Goal: Book appointment/travel/reservation

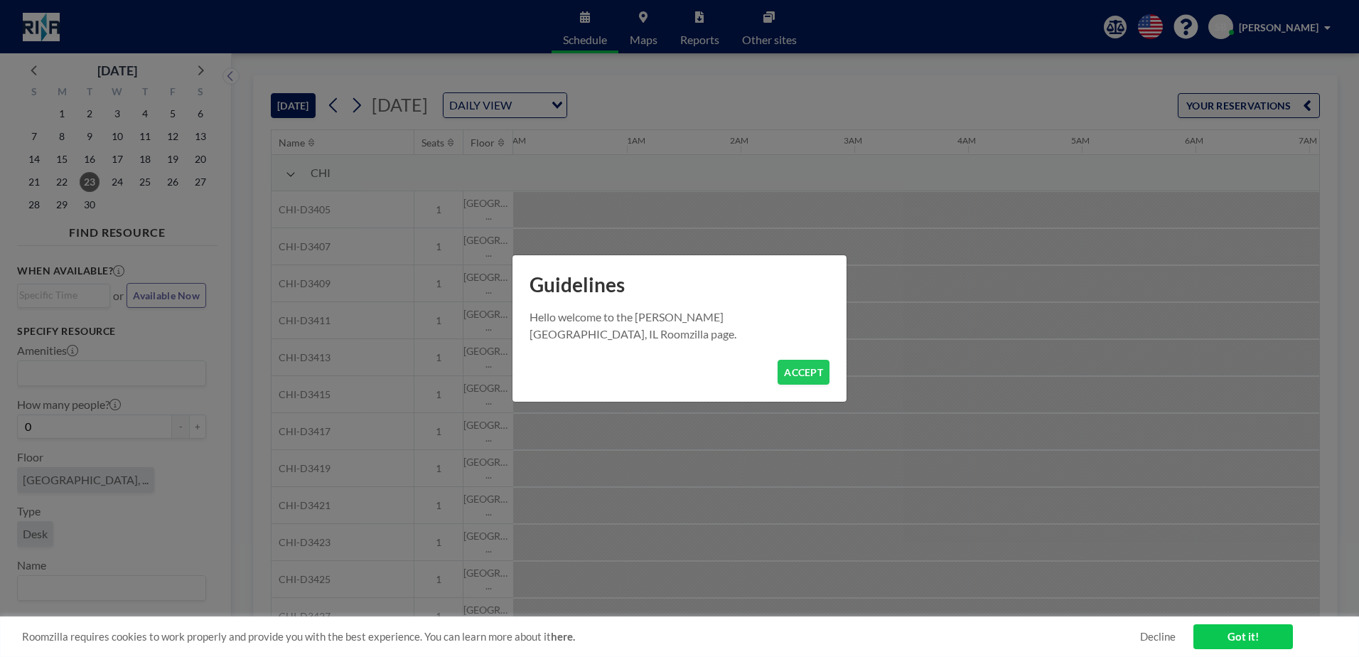
scroll to position [0, 1138]
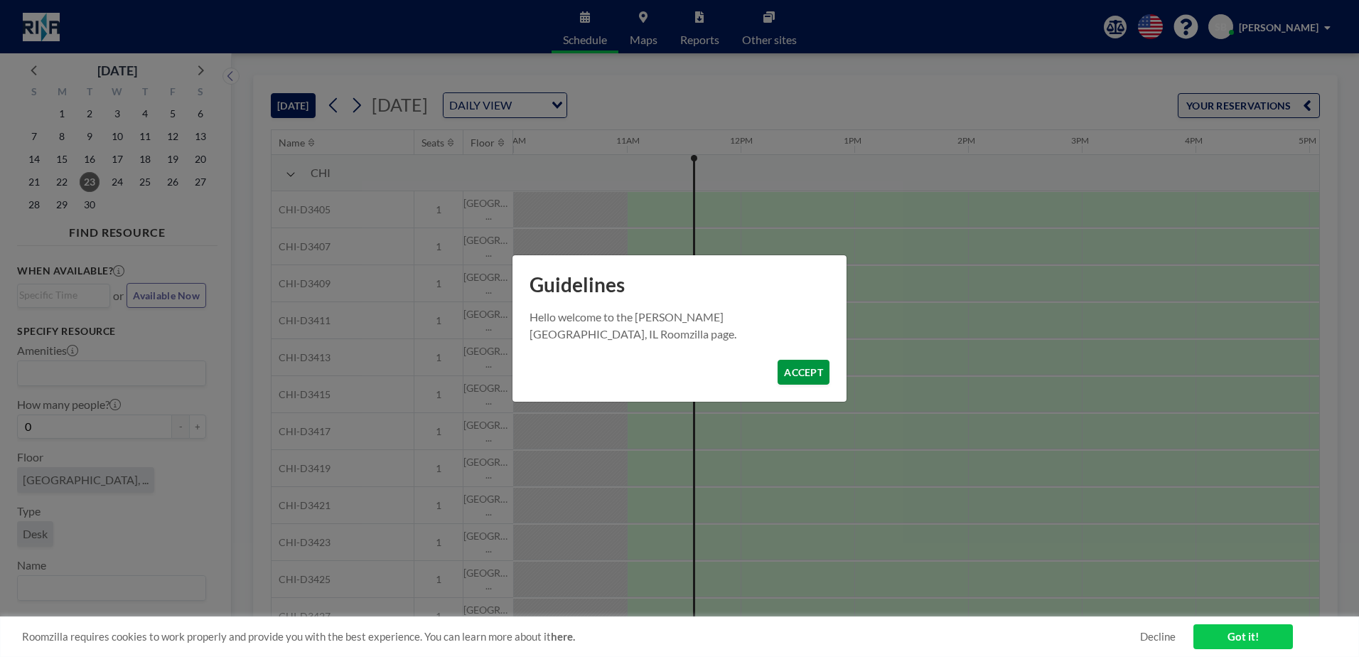
click at [810, 375] on button "ACCEPT" at bounding box center [804, 372] width 52 height 25
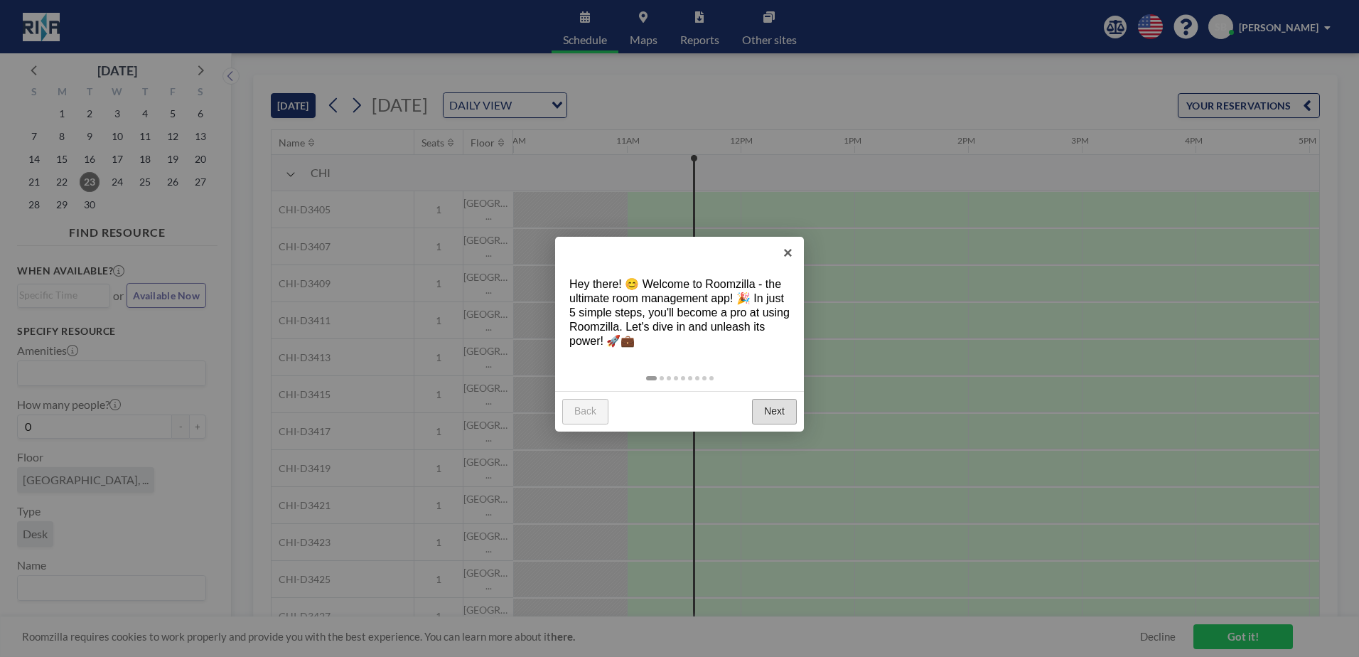
click at [779, 413] on link "Next" at bounding box center [774, 412] width 45 height 26
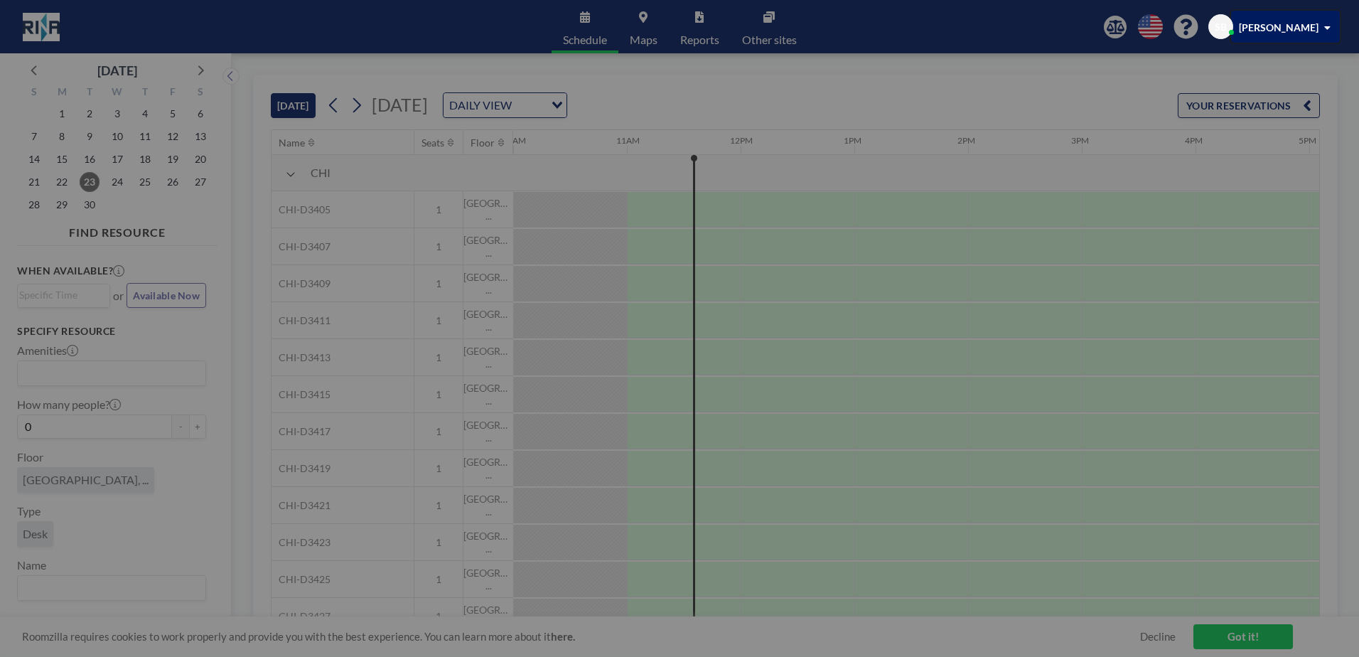
click at [779, 413] on div at bounding box center [679, 328] width 1359 height 657
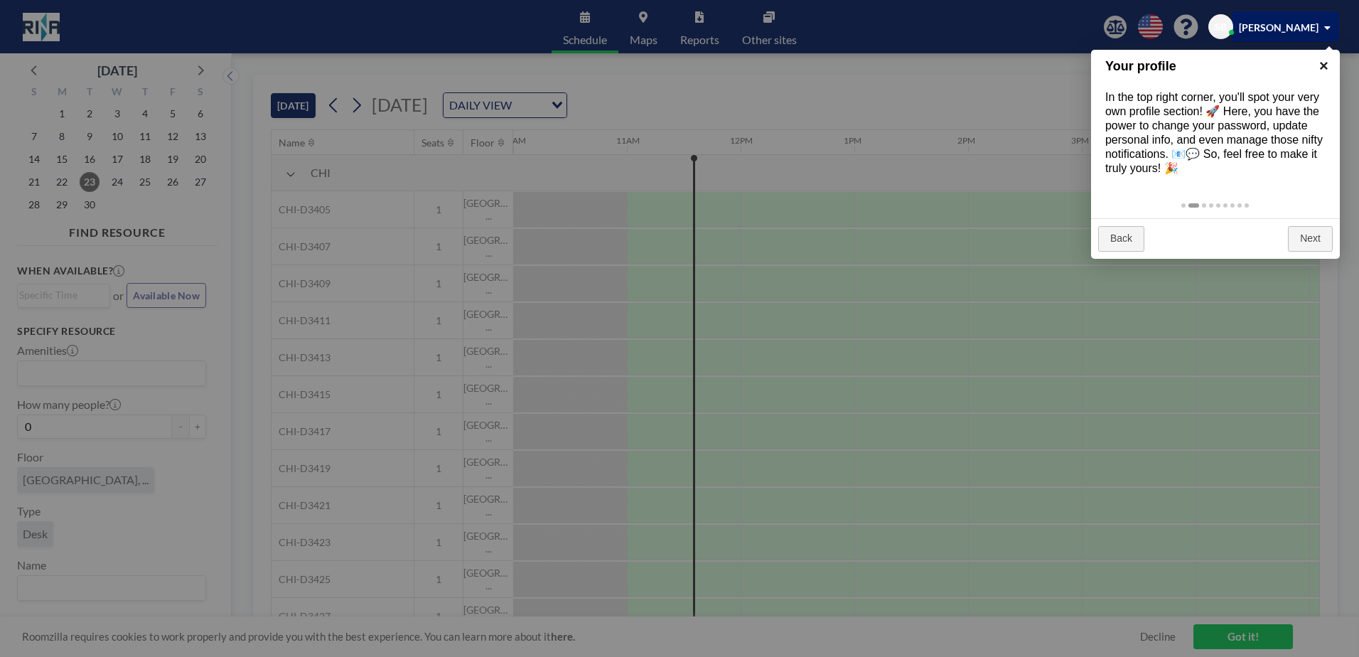
click at [1324, 62] on link "×" at bounding box center [1324, 66] width 32 height 32
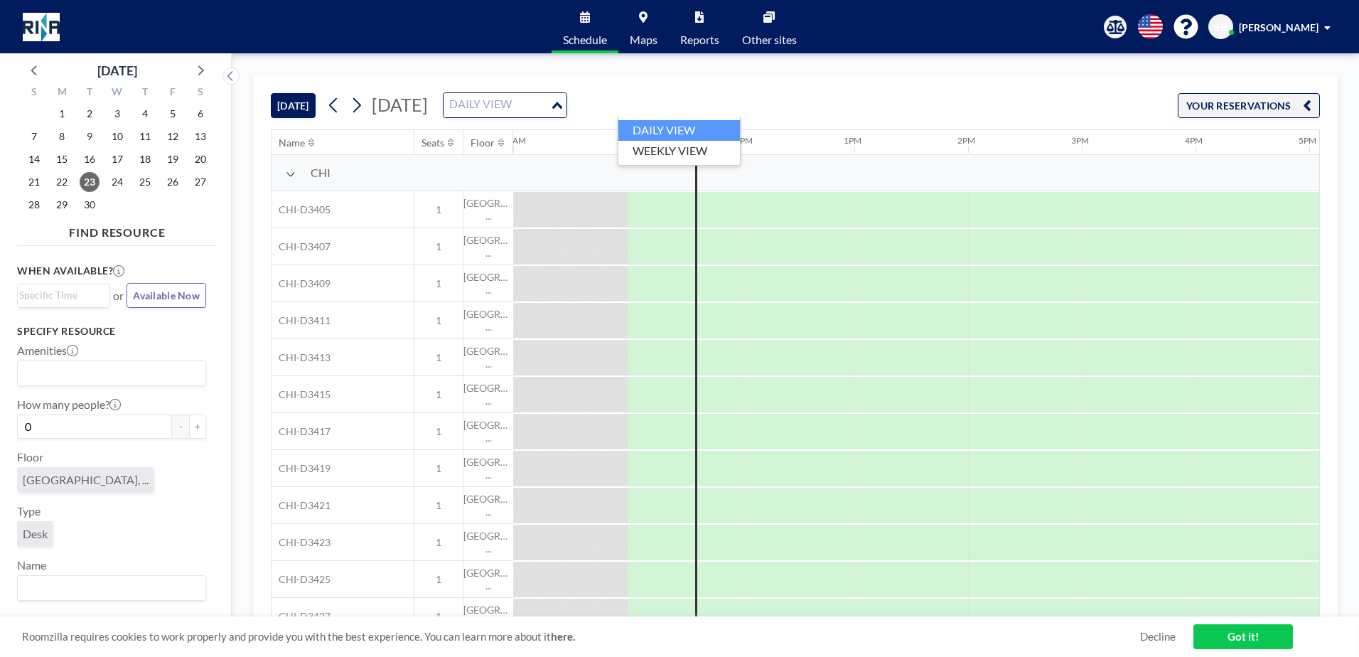
click at [550, 99] on div "DAILY VIEW" at bounding box center [497, 103] width 107 height 21
click at [705, 146] on li "WEEKLY VIEW" at bounding box center [680, 151] width 122 height 21
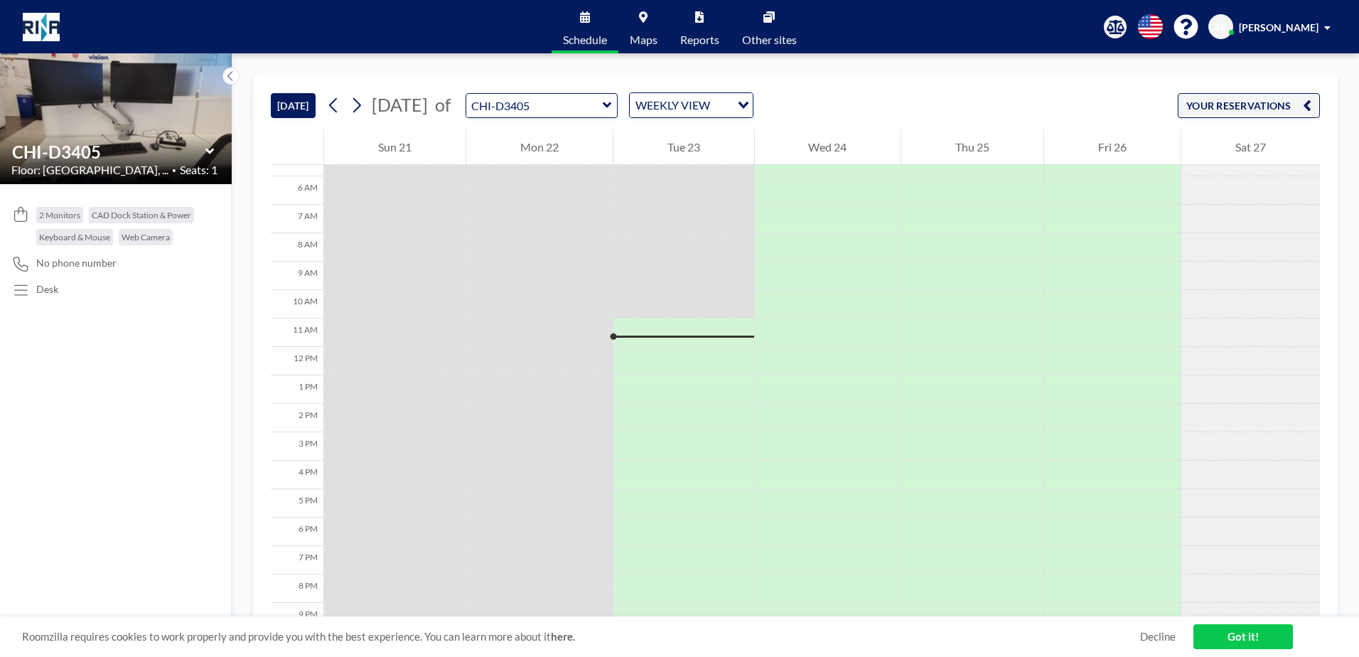
scroll to position [237, 0]
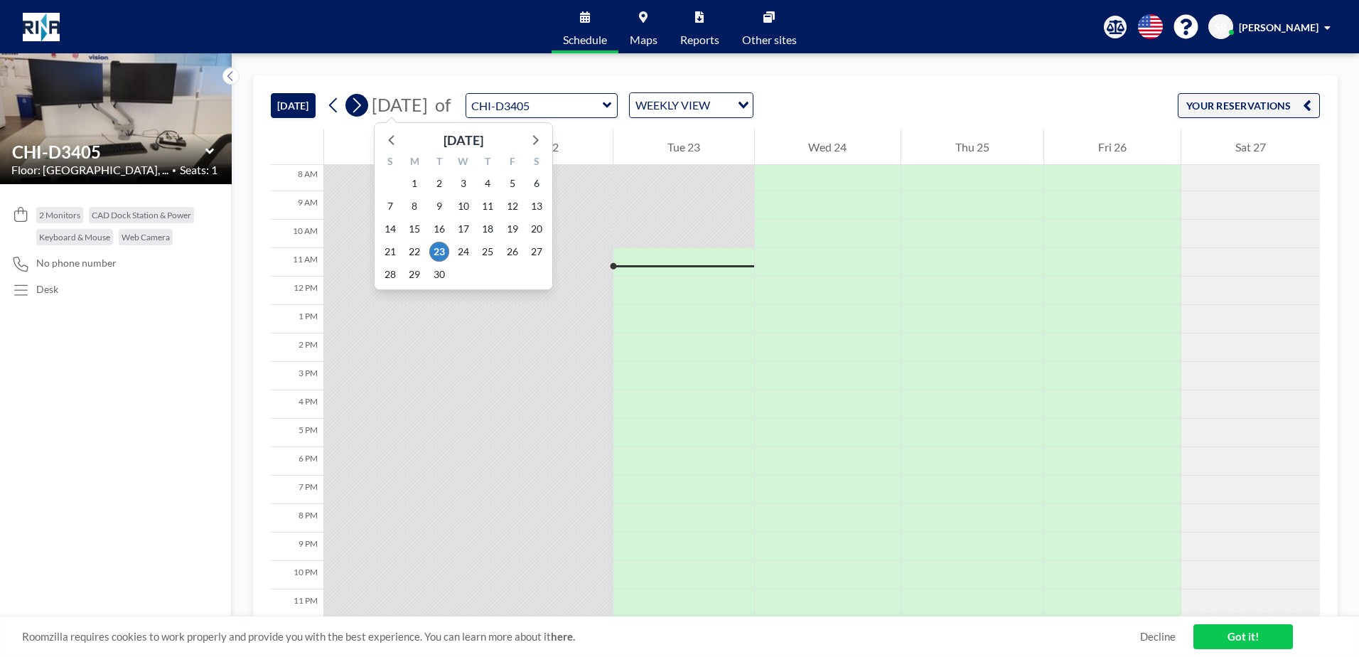
click at [360, 105] on icon at bounding box center [357, 105] width 14 height 21
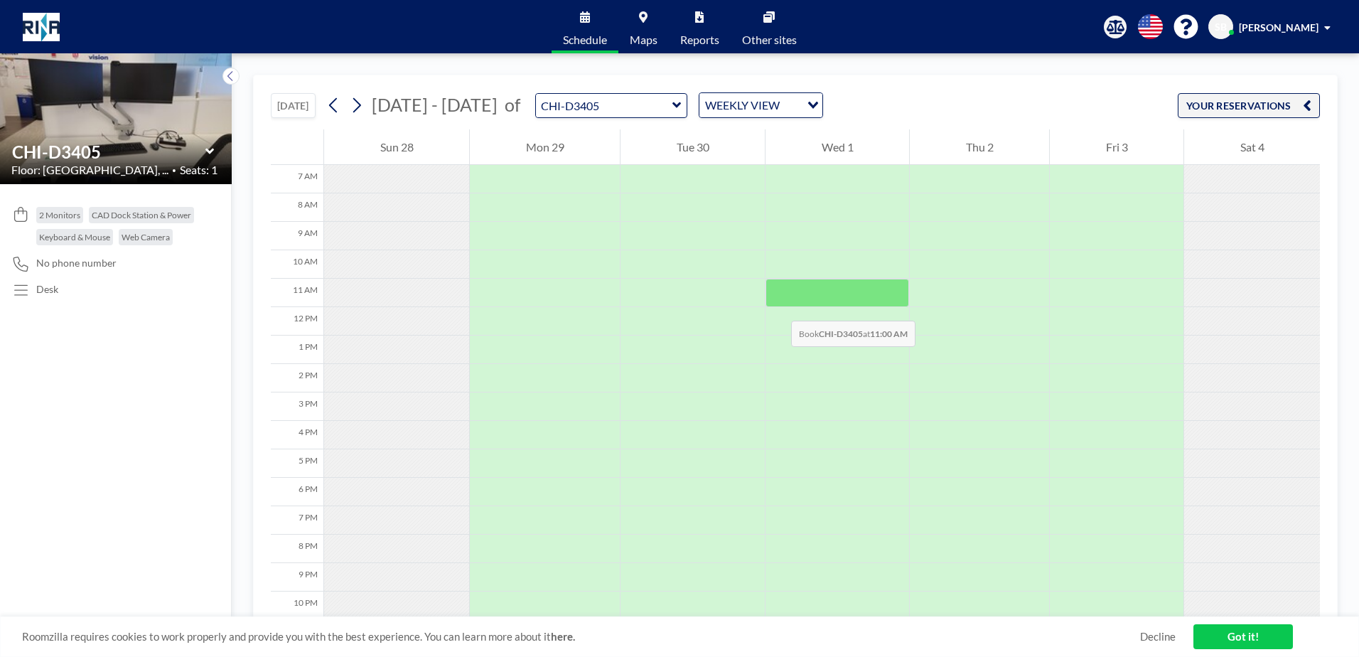
scroll to position [128, 0]
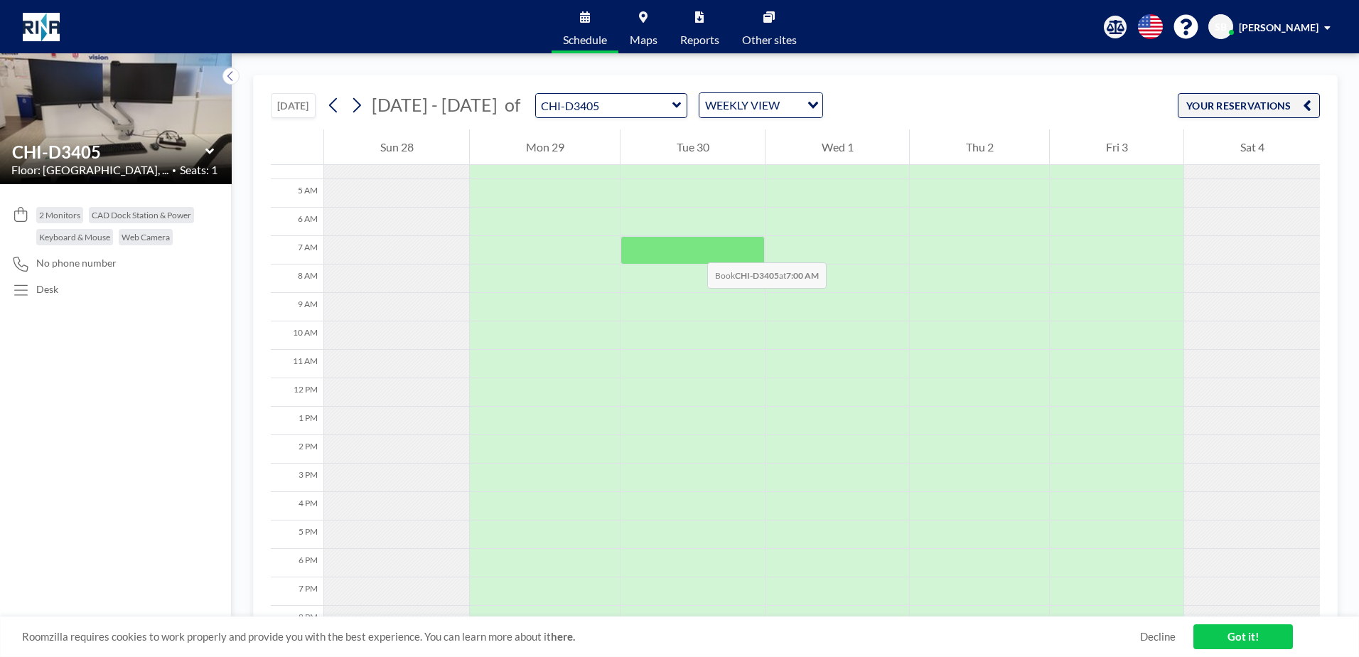
click at [693, 248] on div at bounding box center [693, 250] width 144 height 28
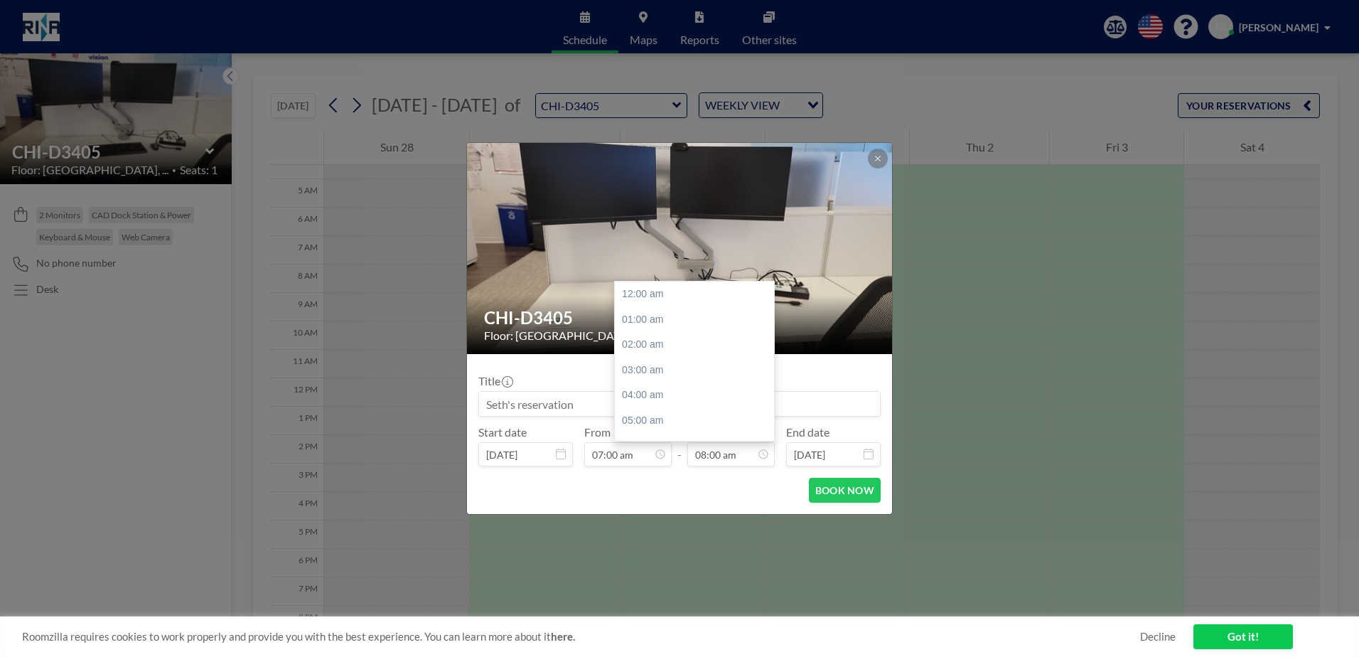
scroll to position [203, 0]
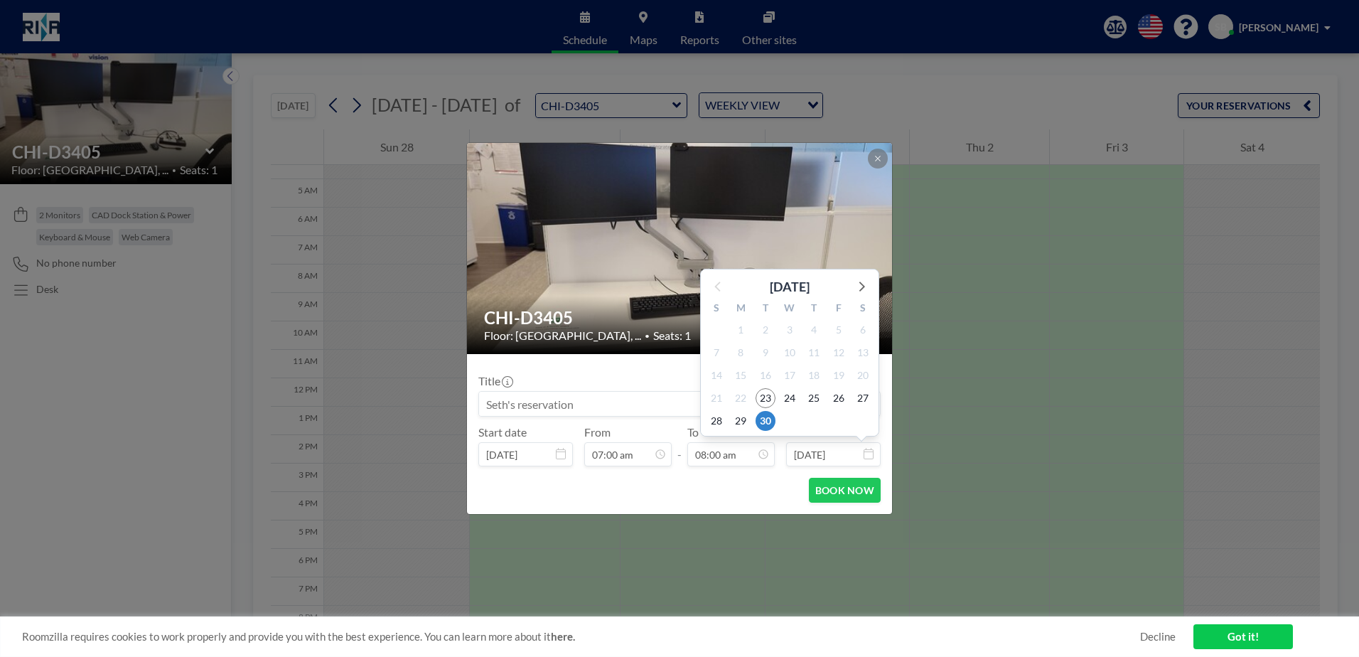
click at [817, 452] on input "[DATE]" at bounding box center [833, 454] width 95 height 24
click at [864, 285] on icon at bounding box center [863, 287] width 6 height 10
click at [817, 329] on span "2" at bounding box center [814, 330] width 20 height 20
type input "[DATE]"
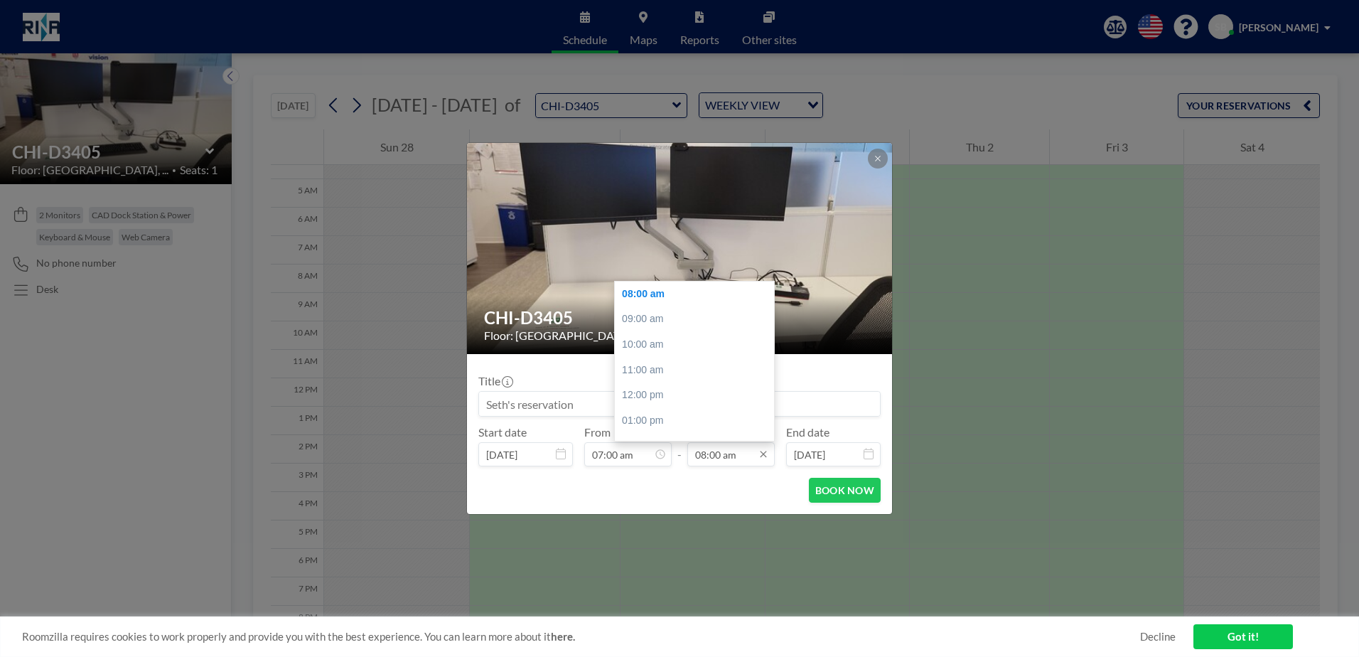
click at [734, 461] on input "08:00 am" at bounding box center [731, 454] width 87 height 24
click at [653, 352] on div "01:00 pm" at bounding box center [698, 350] width 166 height 26
type input "01:00 pm"
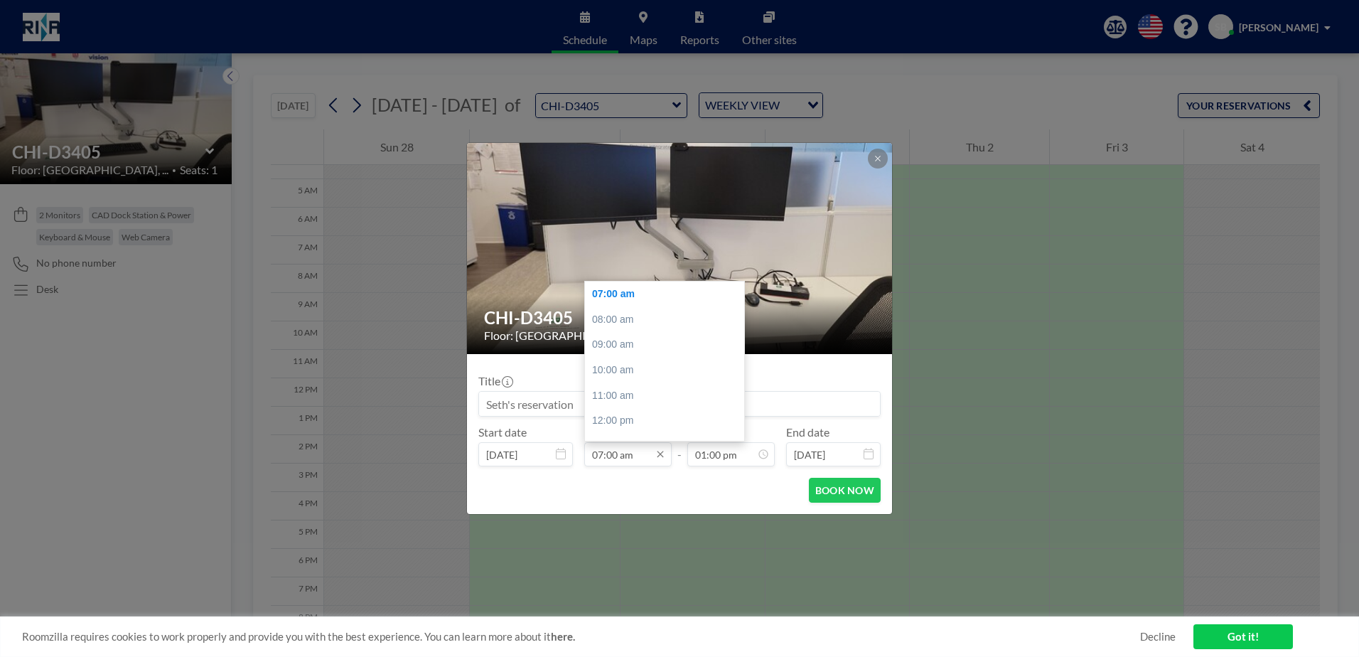
click at [615, 458] on input "07:00 am" at bounding box center [627, 454] width 87 height 24
click at [617, 324] on div "08:00 am" at bounding box center [668, 320] width 166 height 26
type input "08:00 am"
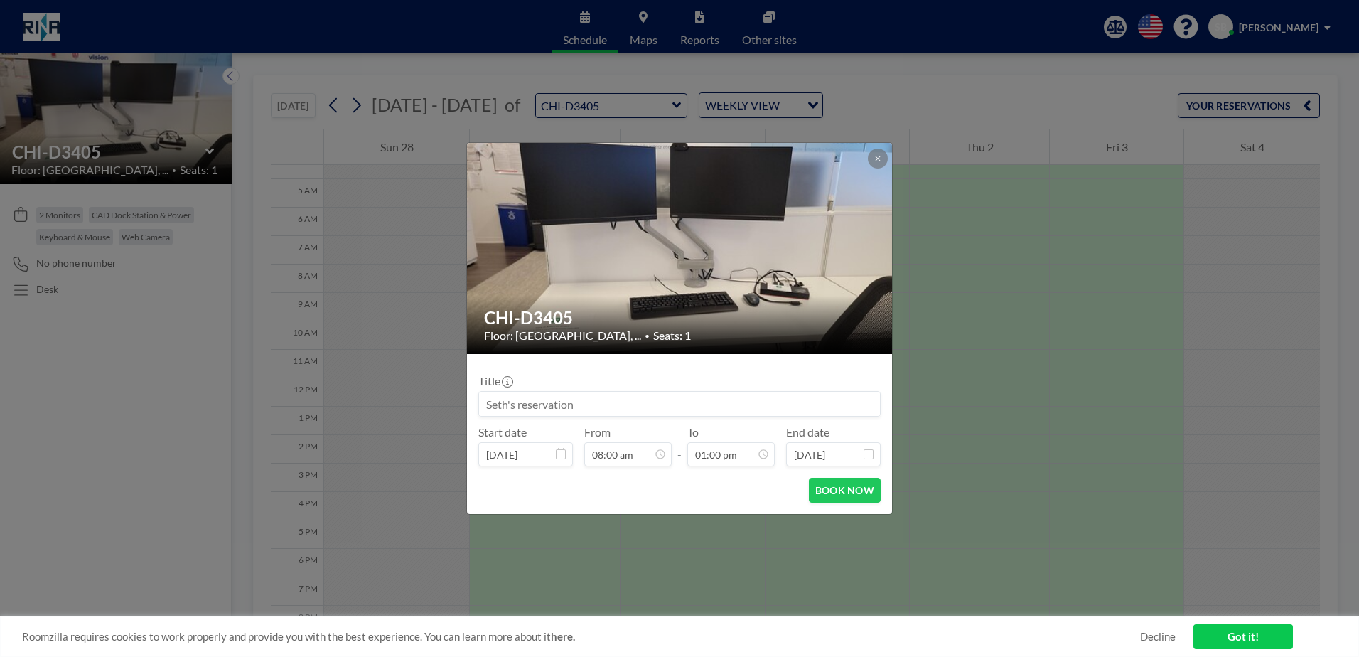
scroll to position [329, 0]
click at [873, 160] on button at bounding box center [878, 159] width 20 height 20
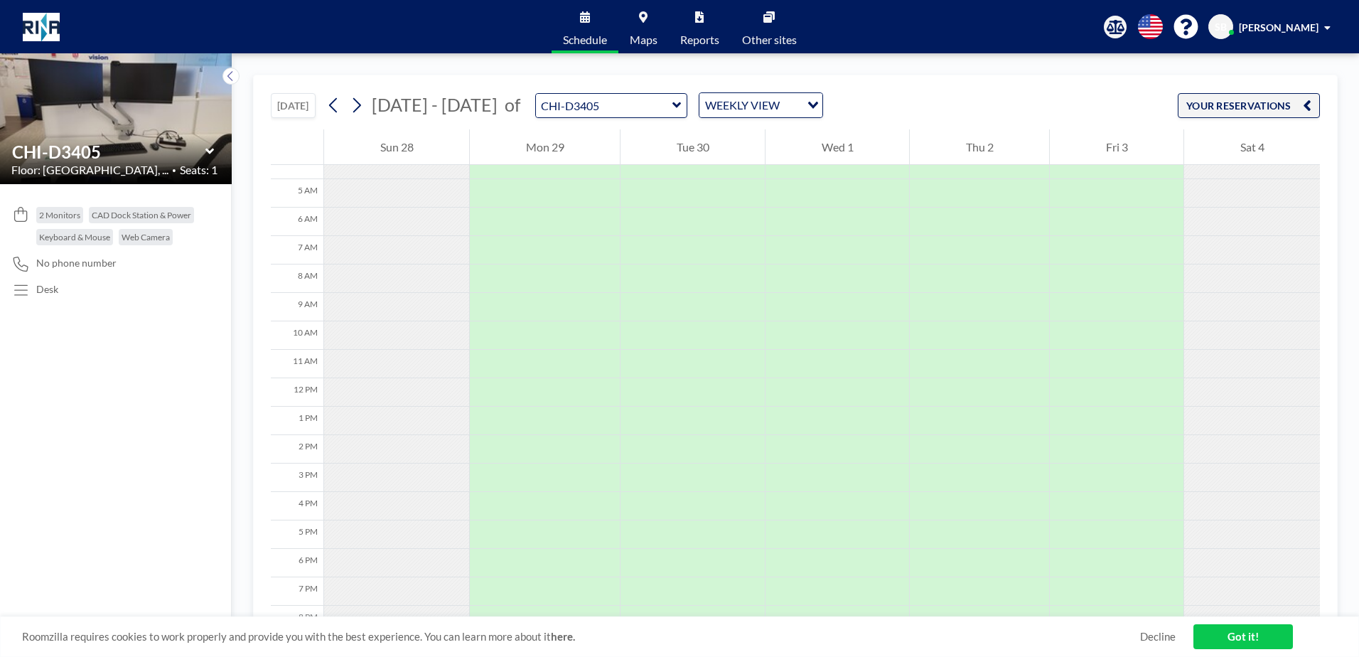
click at [673, 102] on icon at bounding box center [677, 105] width 9 height 14
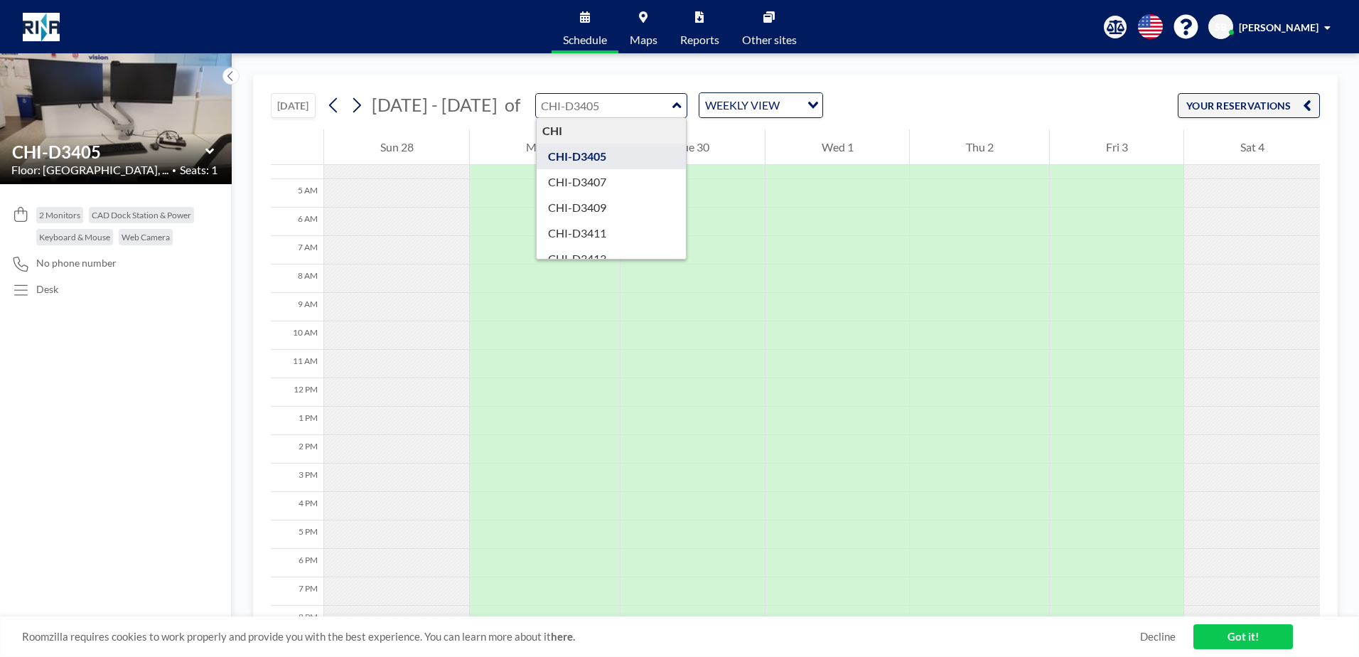
click at [673, 102] on icon at bounding box center [677, 105] width 9 height 14
type input "CHI-D3405"
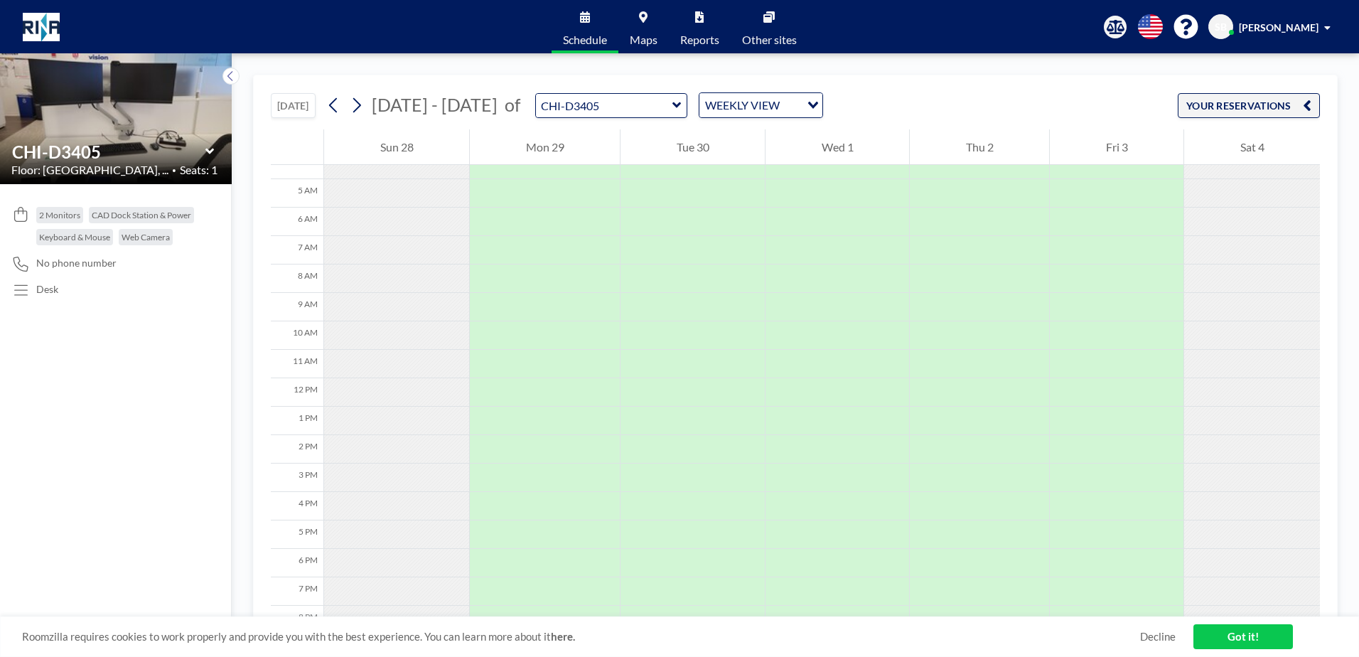
click at [643, 21] on icon at bounding box center [643, 16] width 9 height 11
